Goal: Use online tool/utility: Utilize a website feature to perform a specific function

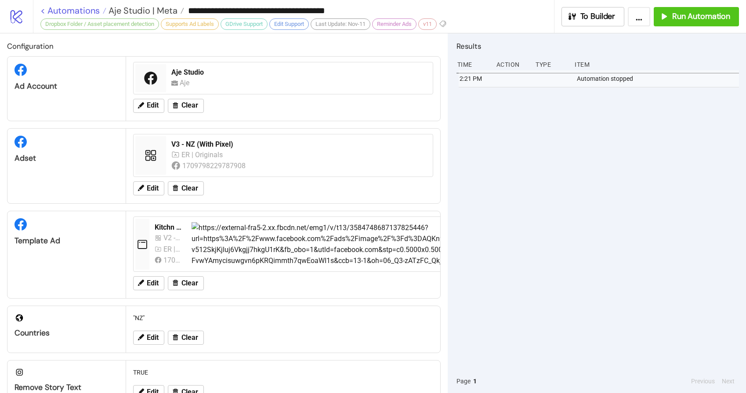
click at [65, 7] on link "< Automations" at bounding box center [73, 10] width 66 height 9
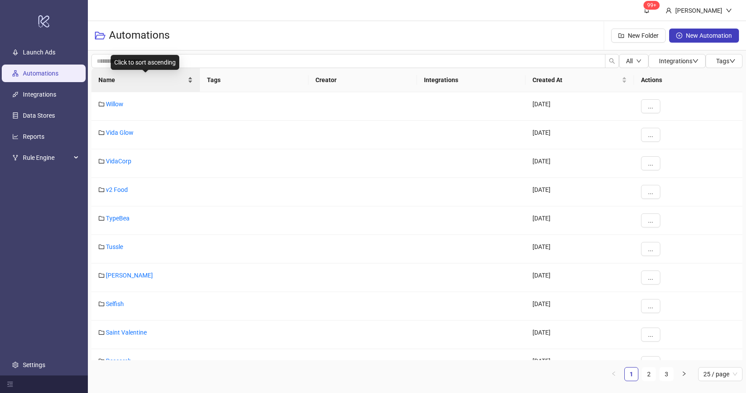
click at [138, 82] on span "Name" at bounding box center [141, 80] width 87 height 10
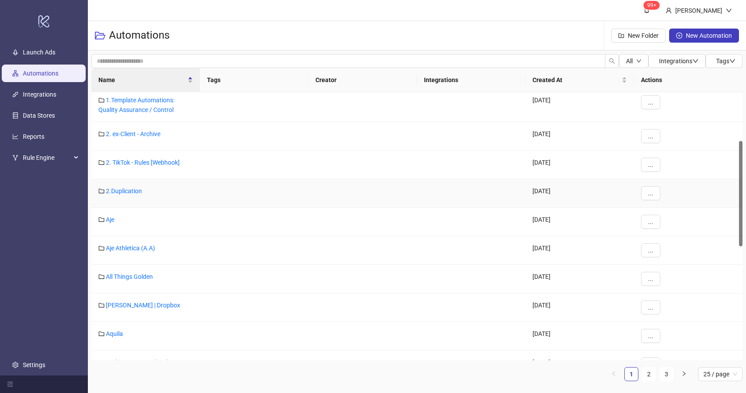
scroll to position [140, 0]
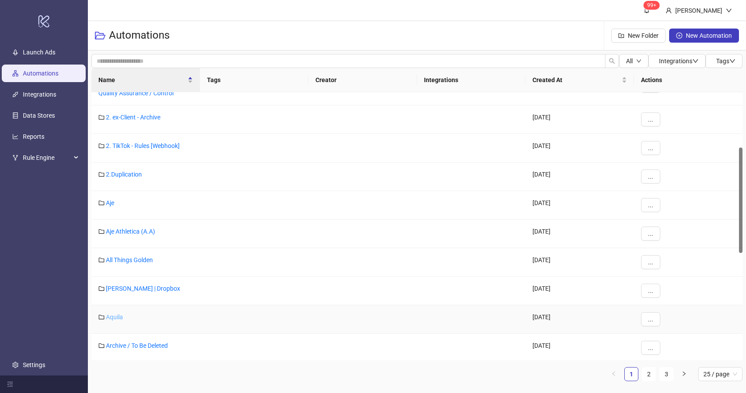
click at [112, 316] on link "Aquila" at bounding box center [114, 317] width 17 height 7
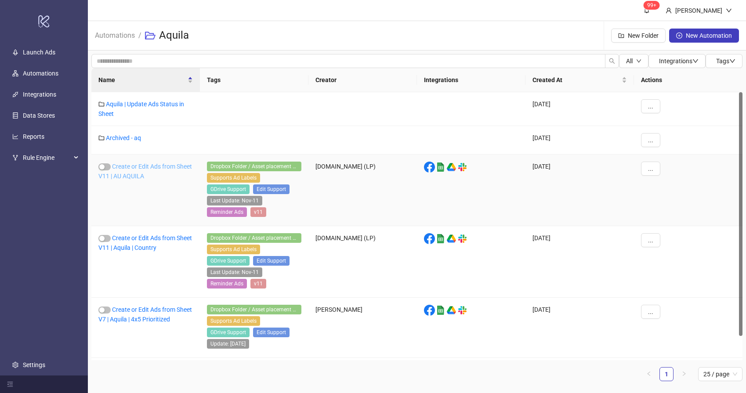
click at [140, 176] on link "Create or Edit Ads from Sheet V11 | AU AQUILA" at bounding box center [145, 171] width 94 height 17
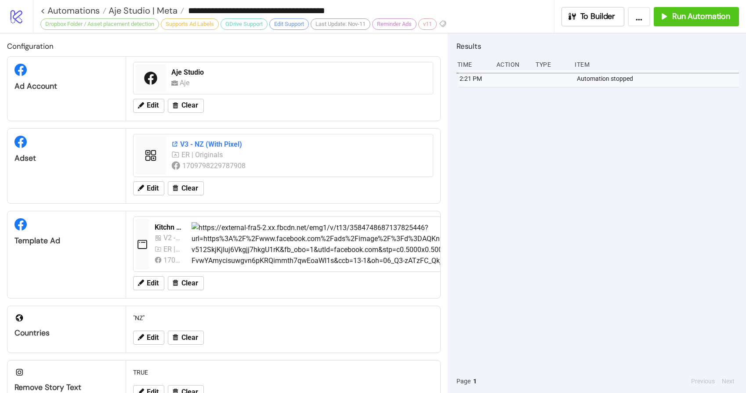
type input "**********"
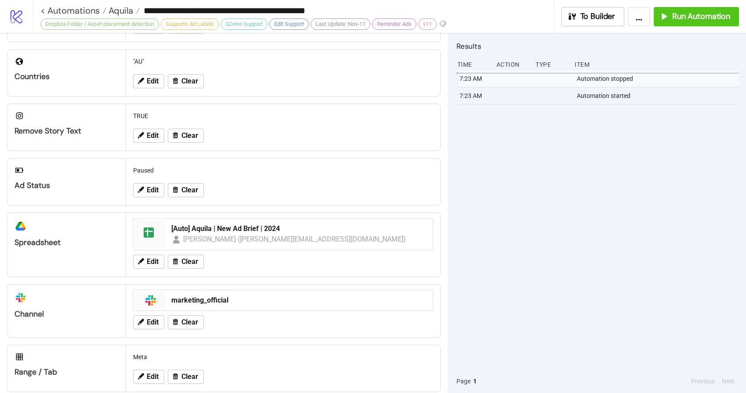
scroll to position [270, 0]
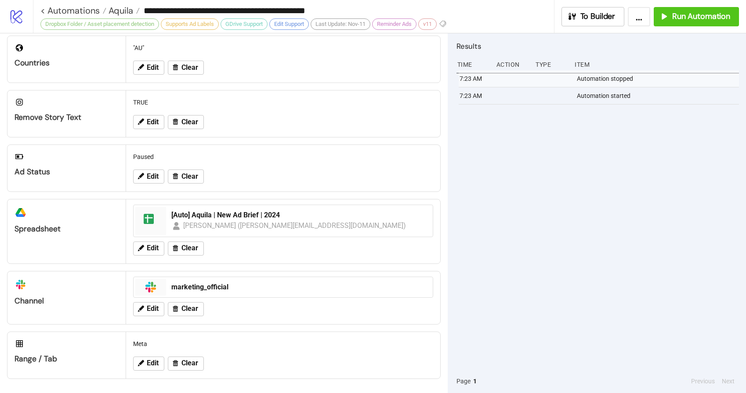
click at [599, 147] on div "7:23 AM Automation stopped 7:23 AM Automation started" at bounding box center [598, 219] width 283 height 299
click at [696, 12] on span "Run Automation" at bounding box center [701, 16] width 58 height 10
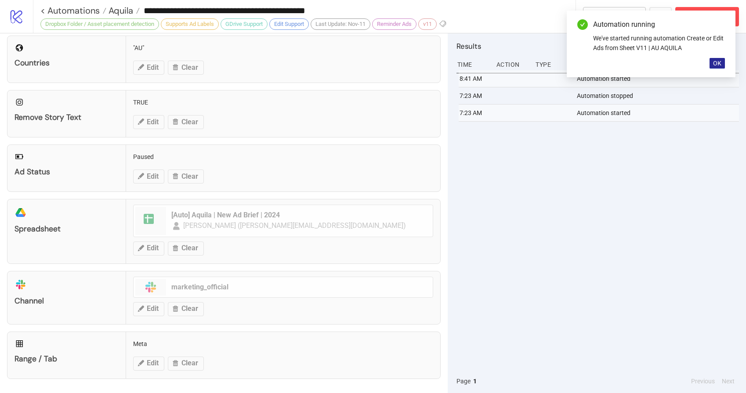
click at [714, 66] on span "OK" at bounding box center [717, 63] width 8 height 7
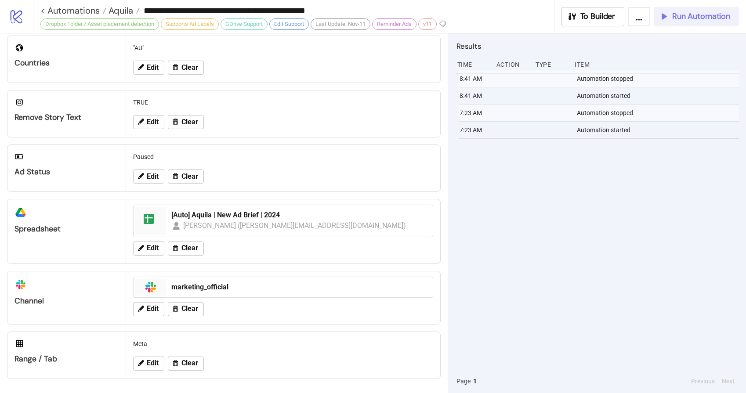
click at [714, 12] on span "Run Automation" at bounding box center [701, 16] width 58 height 10
click at [703, 18] on span "Run Automation" at bounding box center [701, 16] width 58 height 10
